Goal: Transaction & Acquisition: Purchase product/service

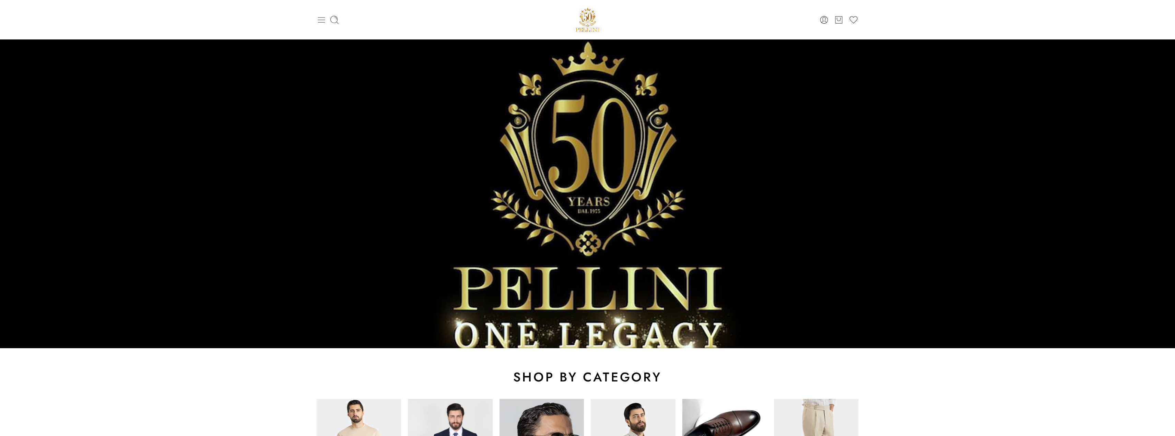
click at [321, 20] on icon at bounding box center [322, 20] width 10 height 10
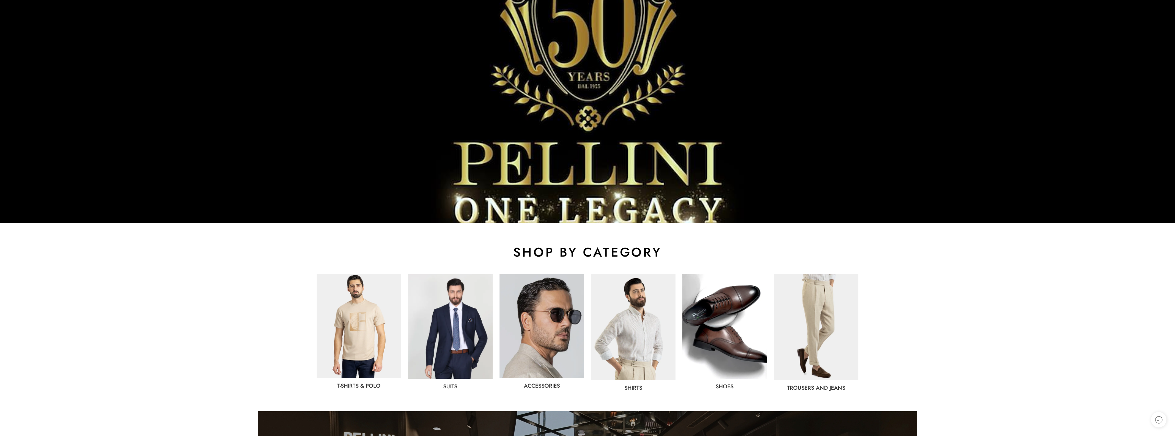
scroll to position [137, 0]
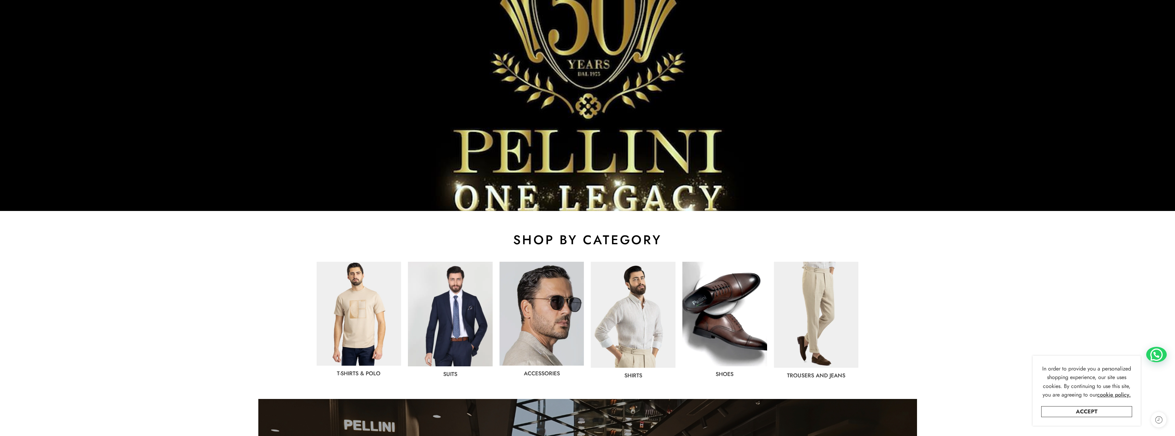
click at [444, 307] on img at bounding box center [450, 314] width 85 height 105
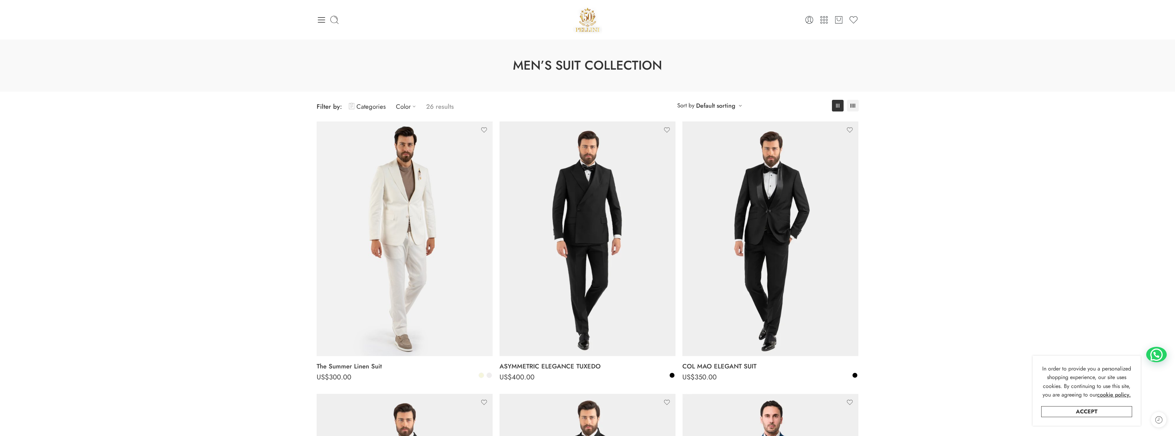
click at [394, 107] on ul "Filter by: Categories Color 26 results" at bounding box center [385, 107] width 137 height 16
click at [402, 107] on link "Color" at bounding box center [407, 107] width 23 height 16
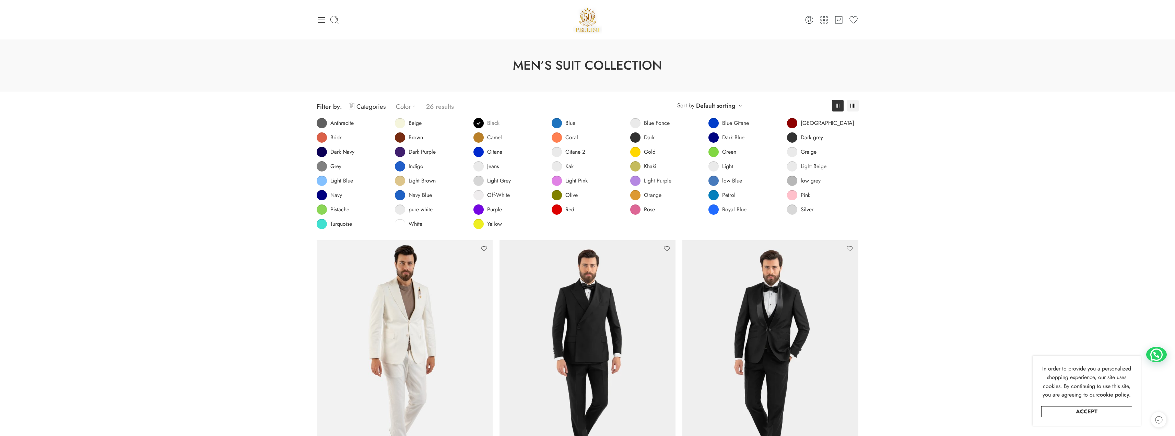
drag, startPoint x: 505, startPoint y: 124, endPoint x: 486, endPoint y: 124, distance: 18.5
click at [503, 125] on li "Black" at bounding box center [509, 123] width 79 height 10
click at [486, 124] on link "Black" at bounding box center [487, 123] width 26 height 10
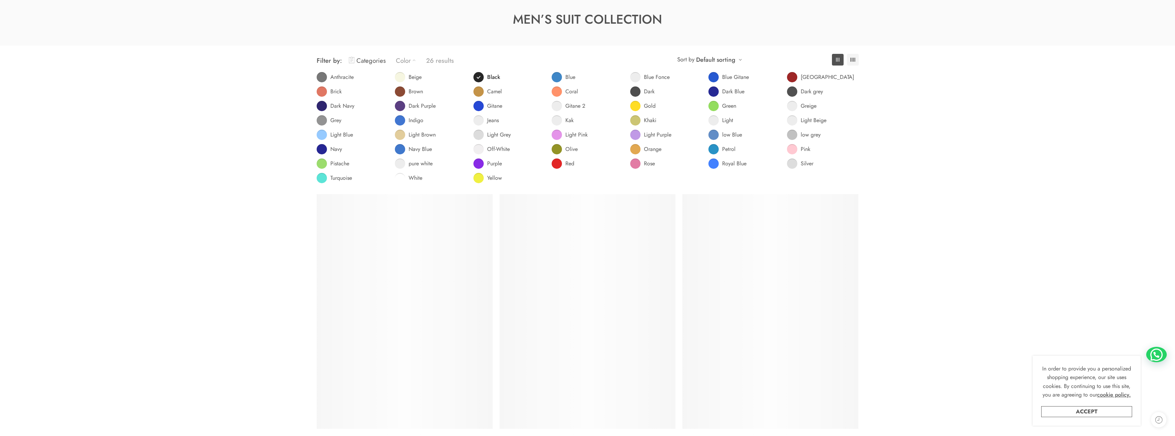
scroll to position [54, 0]
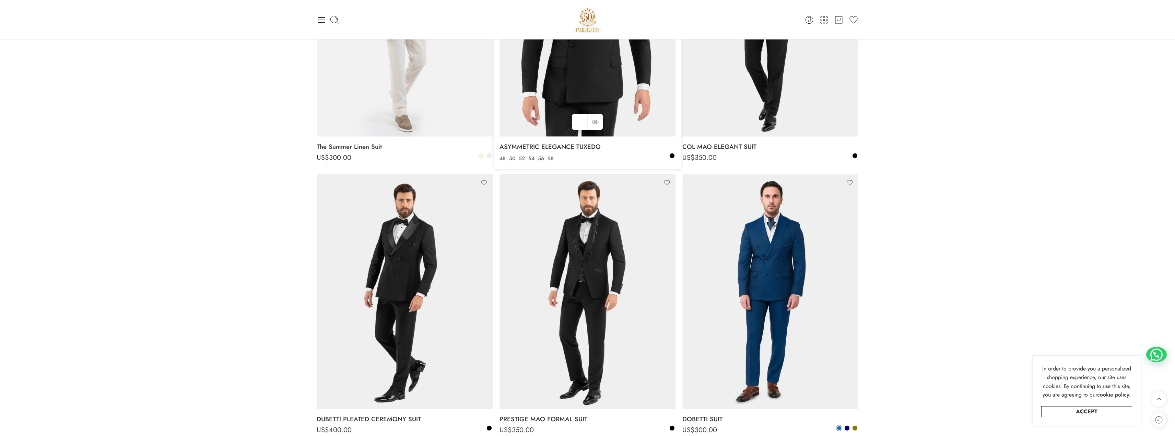
scroll to position [191, 0]
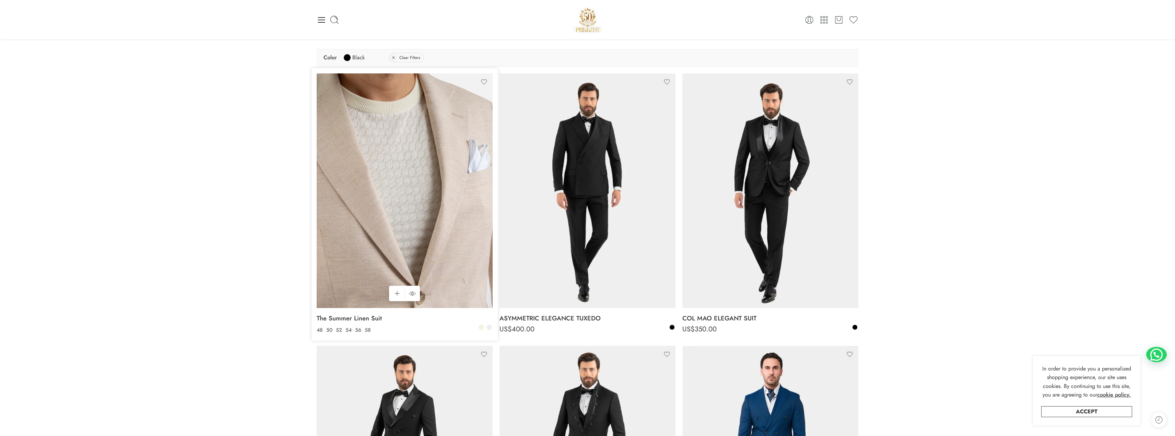
click at [414, 199] on img at bounding box center [405, 190] width 176 height 235
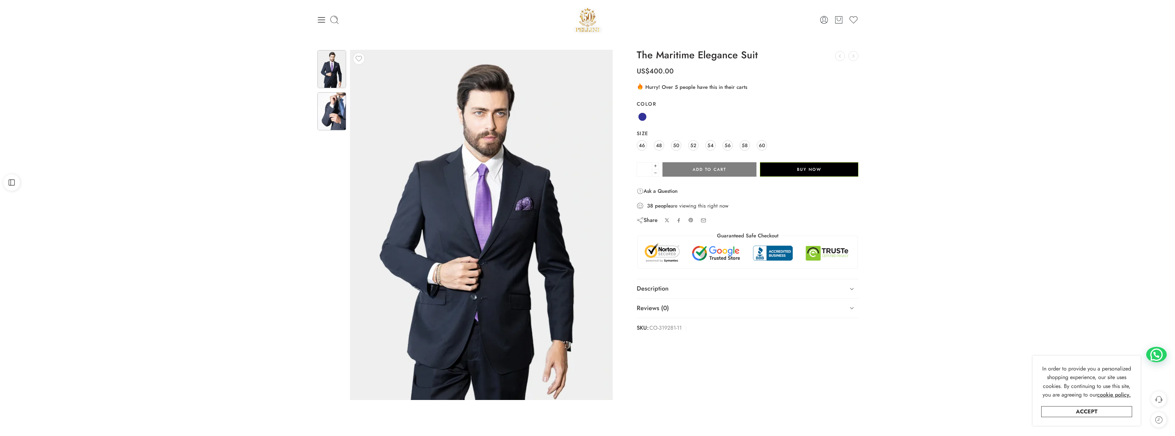
click at [334, 112] on img at bounding box center [331, 111] width 29 height 38
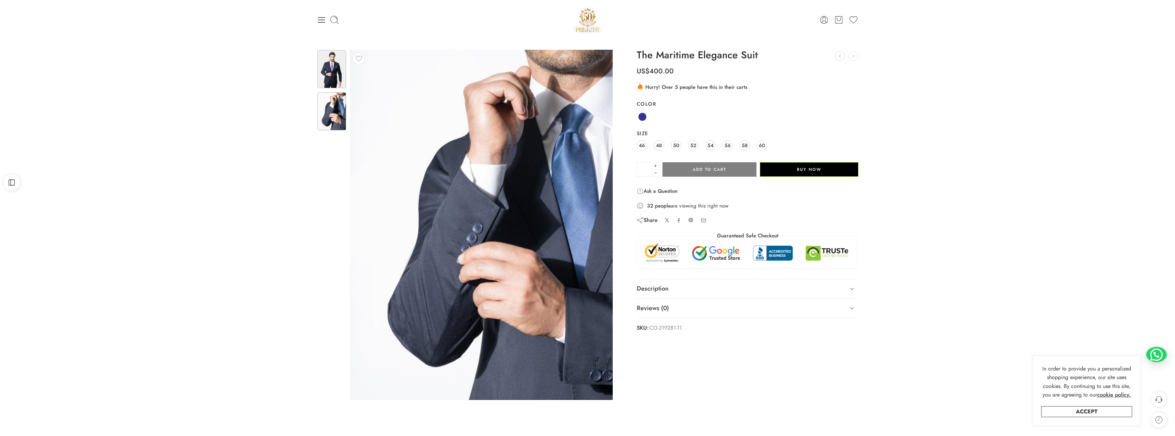
click at [341, 79] on img at bounding box center [331, 69] width 29 height 38
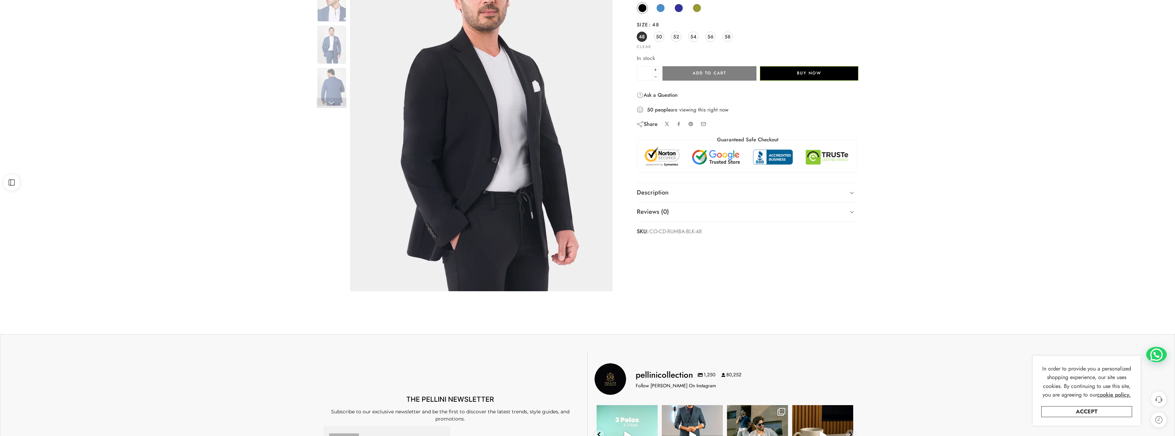
scroll to position [137, 0]
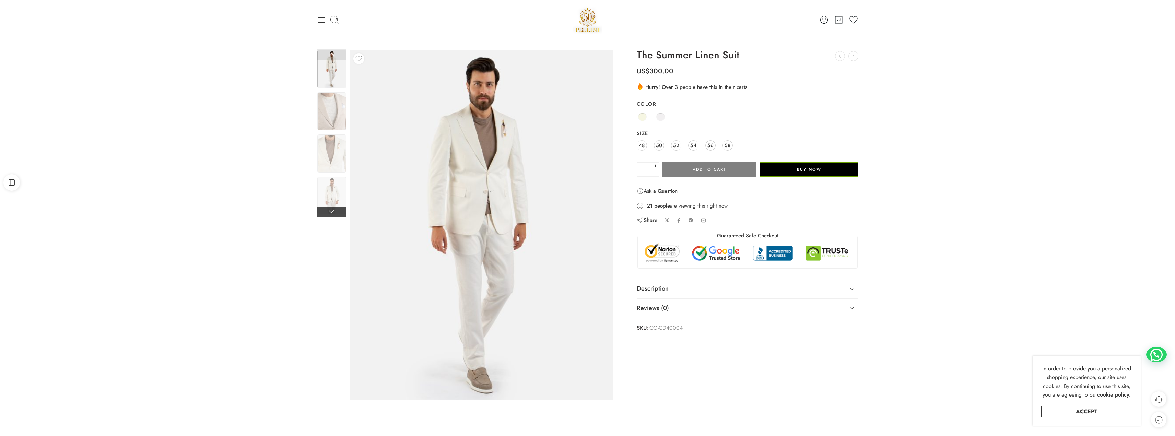
click at [326, 209] on link at bounding box center [332, 212] width 30 height 10
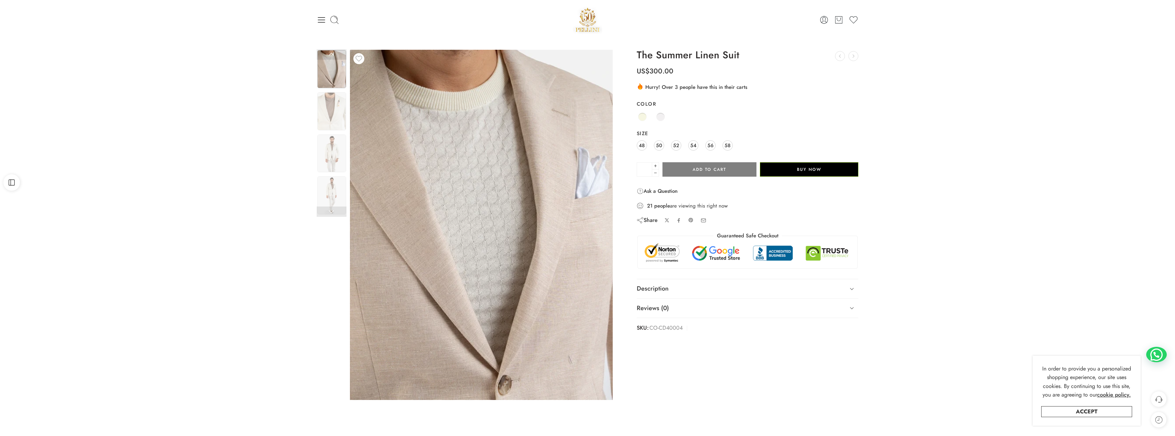
click at [877, 75] on div "Previous Next" at bounding box center [587, 230] width 1175 height 383
